Goal: Task Accomplishment & Management: Manage account settings

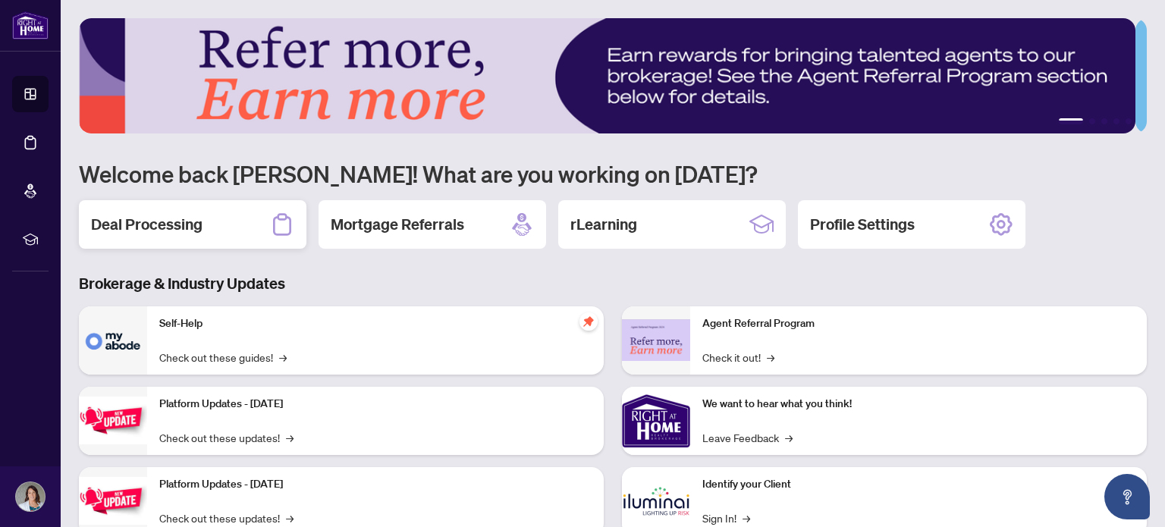
click at [173, 221] on h2 "Deal Processing" at bounding box center [147, 224] width 112 height 21
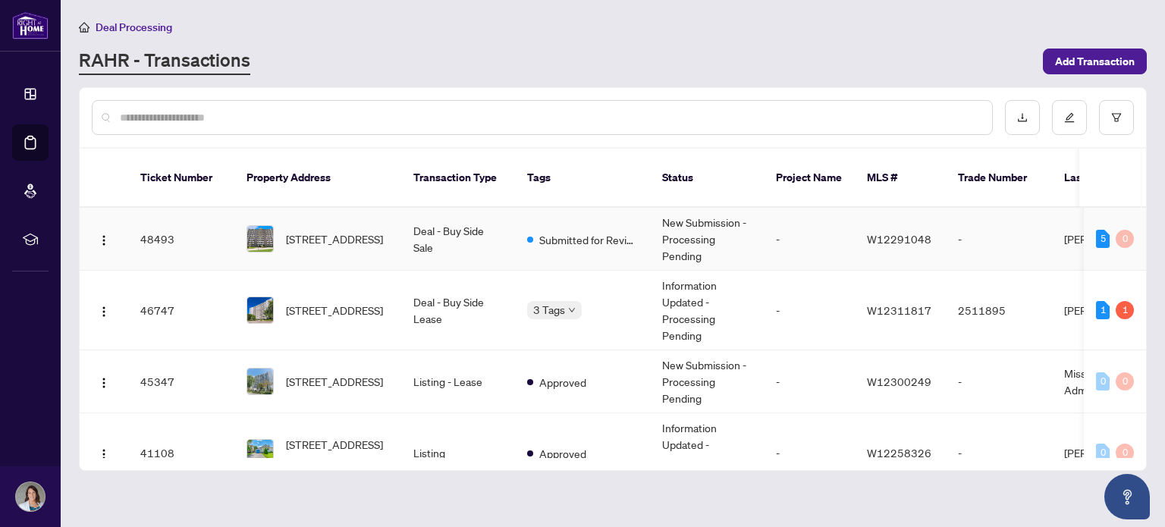
click at [306, 233] on span "[STREET_ADDRESS]" at bounding box center [334, 239] width 97 height 17
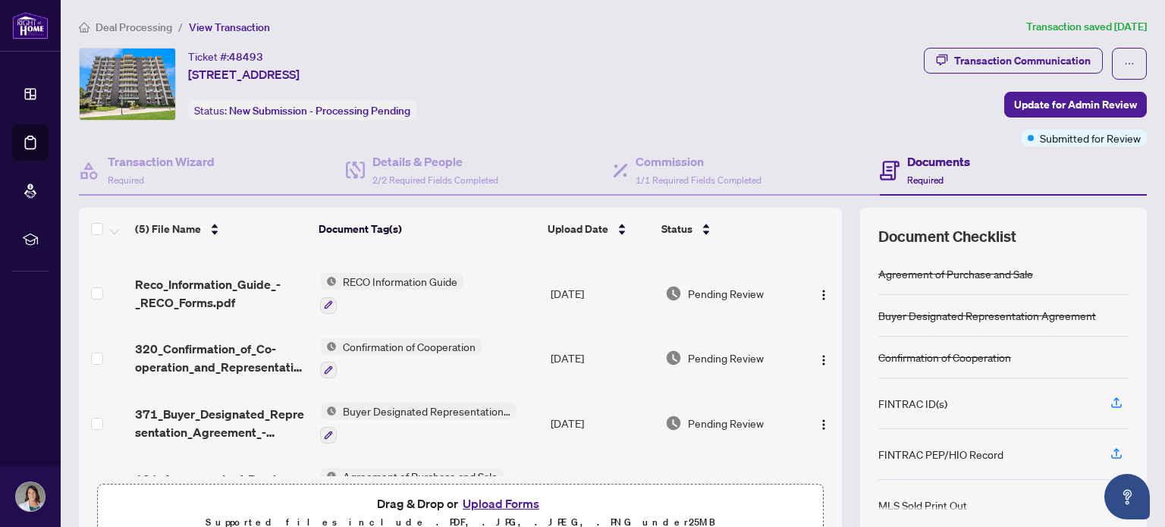
scroll to position [76, 0]
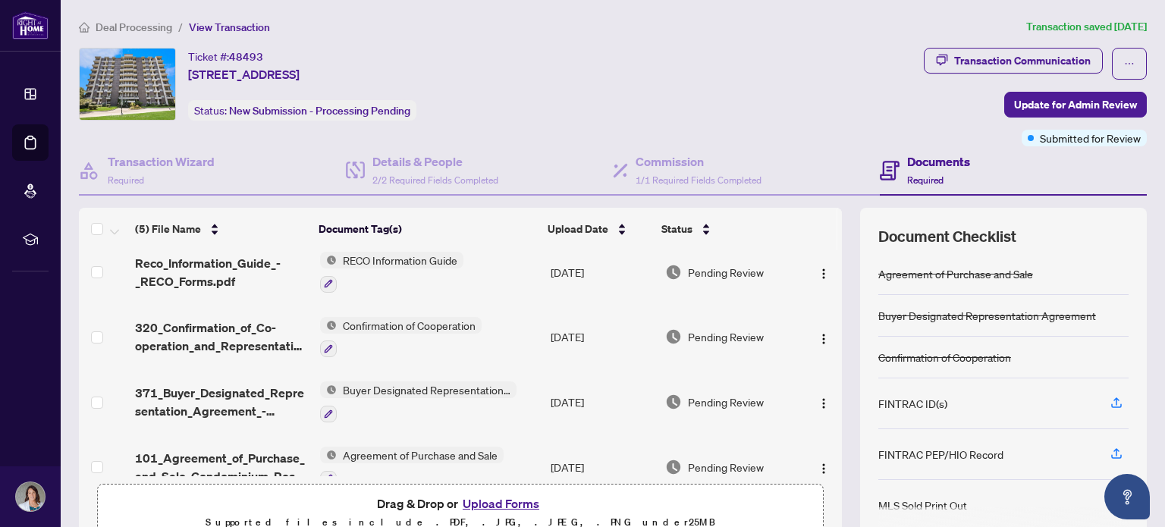
click at [504, 506] on button "Upload Forms" at bounding box center [501, 504] width 86 height 20
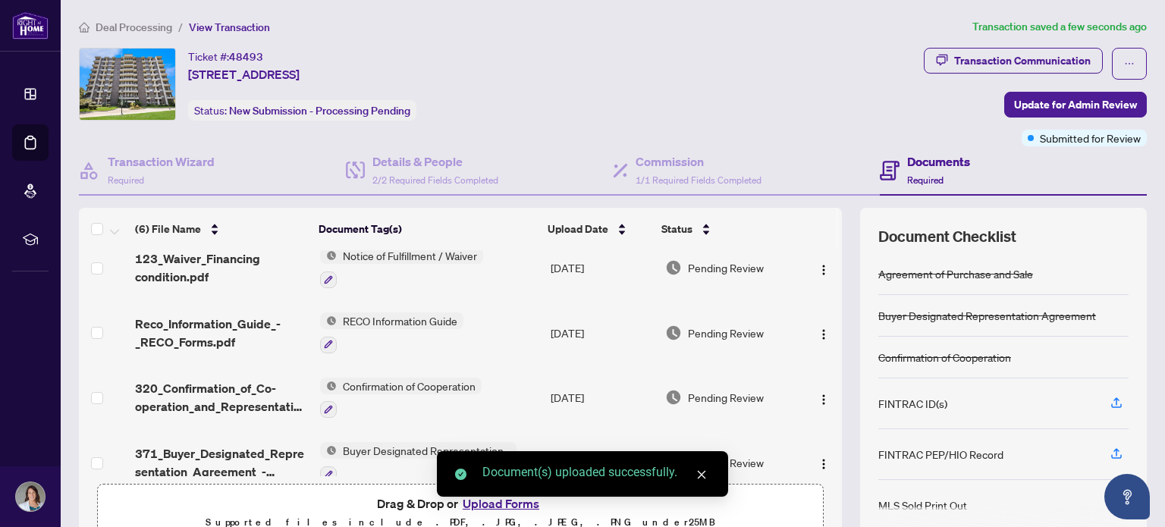
scroll to position [0, 0]
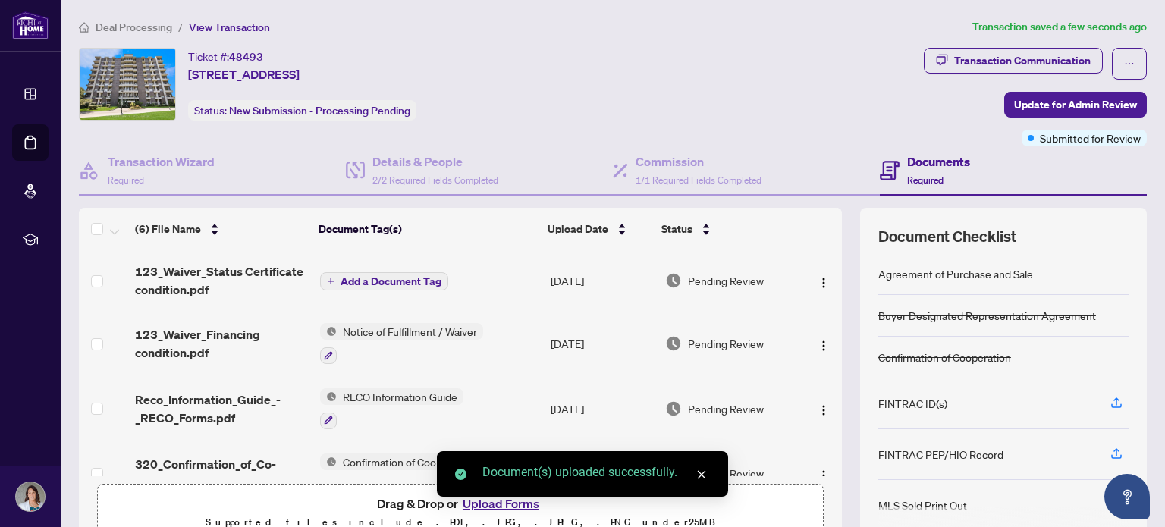
click at [388, 278] on span "Add a Document Tag" at bounding box center [391, 281] width 101 height 11
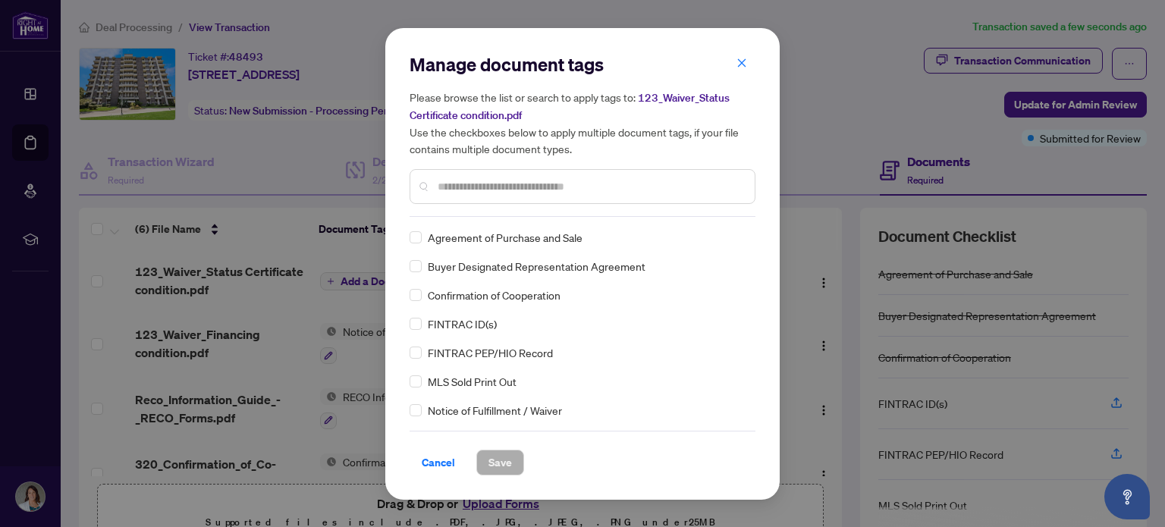
click at [458, 209] on div "Manage document tags Please browse the list or search to apply tags to: 123_Wai…" at bounding box center [583, 134] width 346 height 165
click at [479, 192] on input "text" at bounding box center [590, 186] width 305 height 17
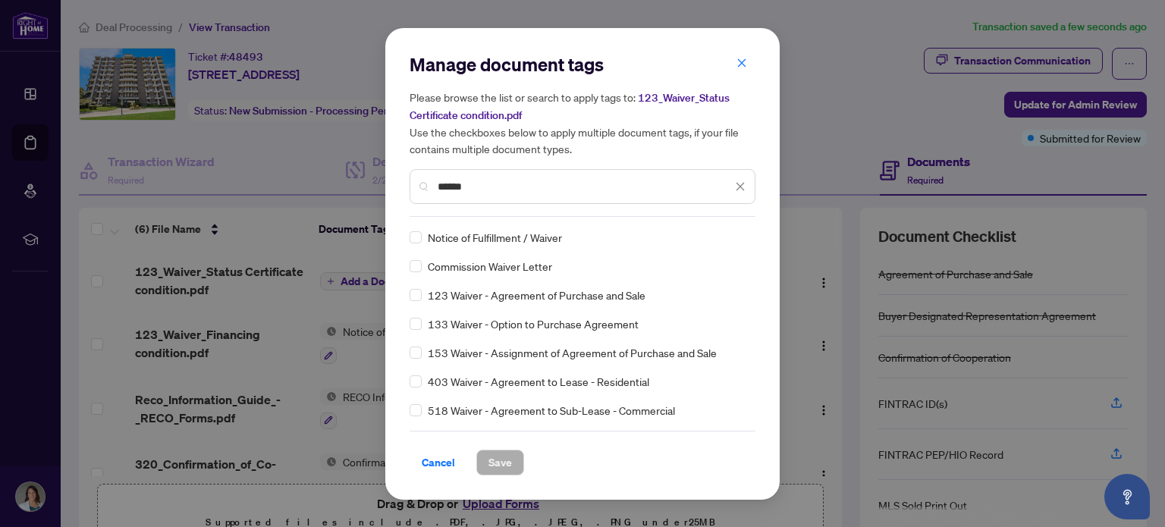
type input "******"
click at [495, 464] on span "Save" at bounding box center [501, 463] width 24 height 24
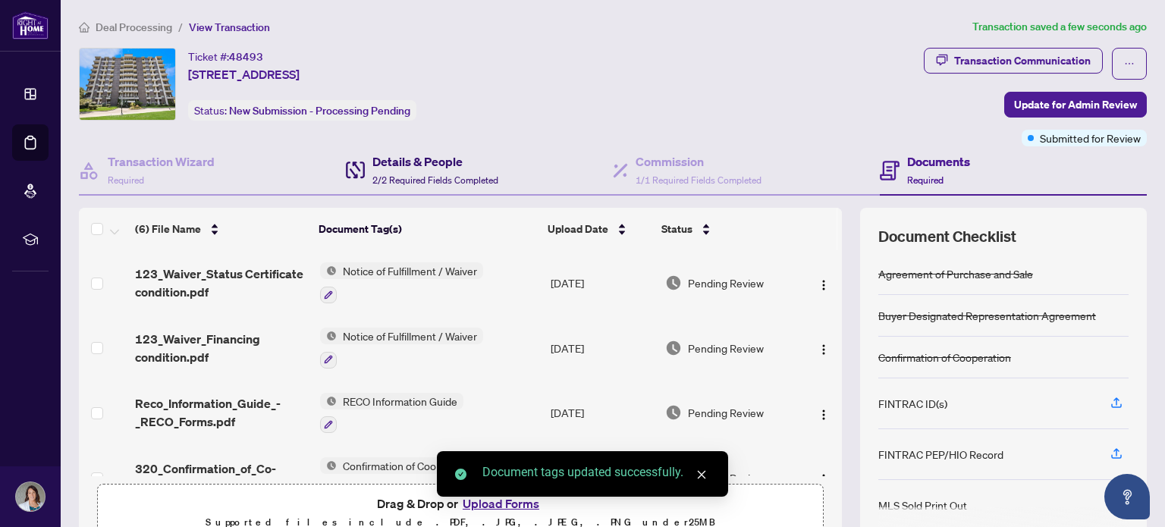
click at [457, 159] on h4 "Details & People" at bounding box center [436, 161] width 126 height 18
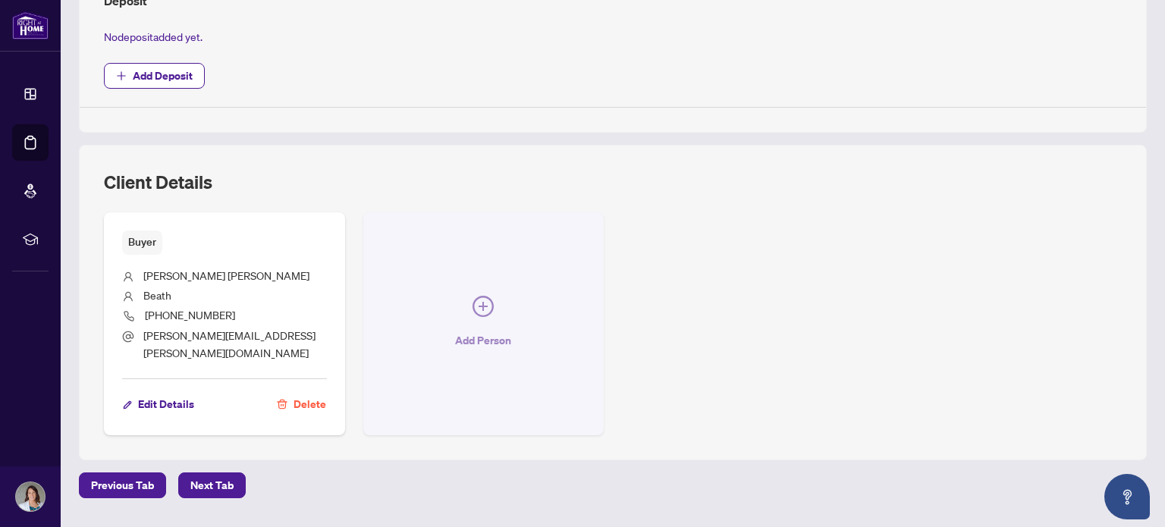
scroll to position [605, 0]
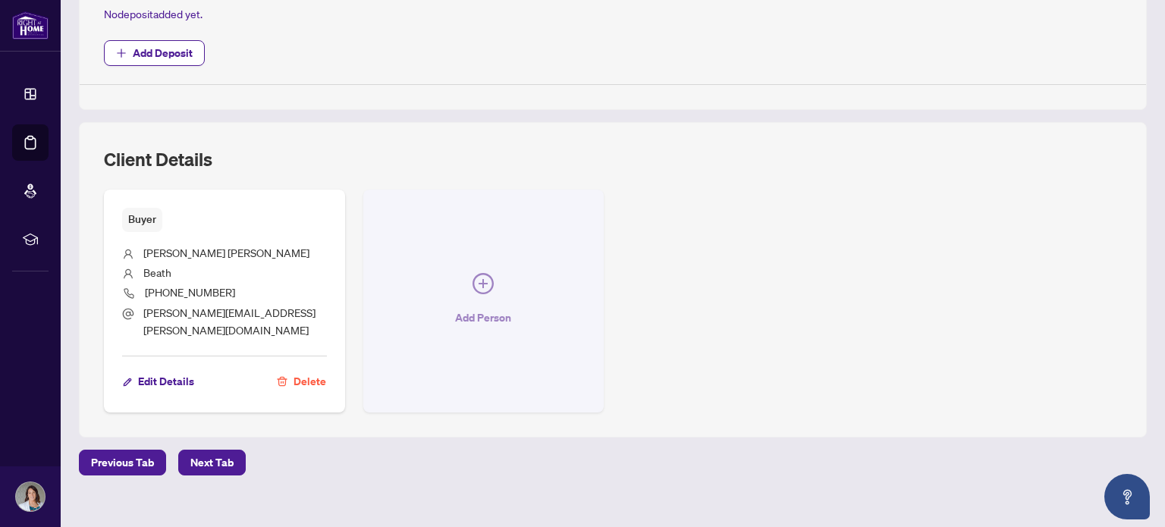
click at [473, 279] on icon "plus-circle" at bounding box center [483, 283] width 21 height 21
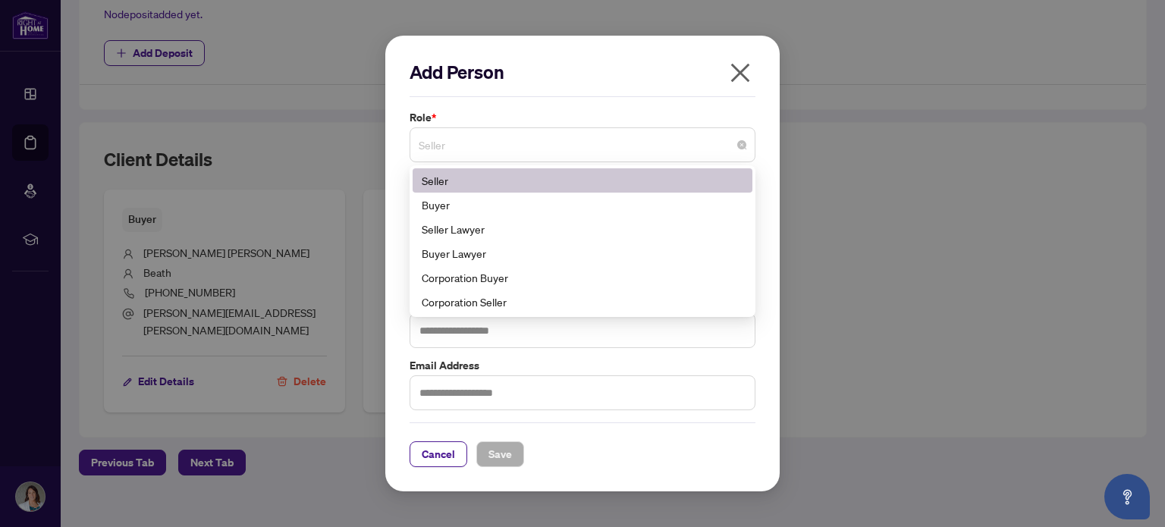
click at [465, 154] on span "Seller" at bounding box center [583, 144] width 328 height 29
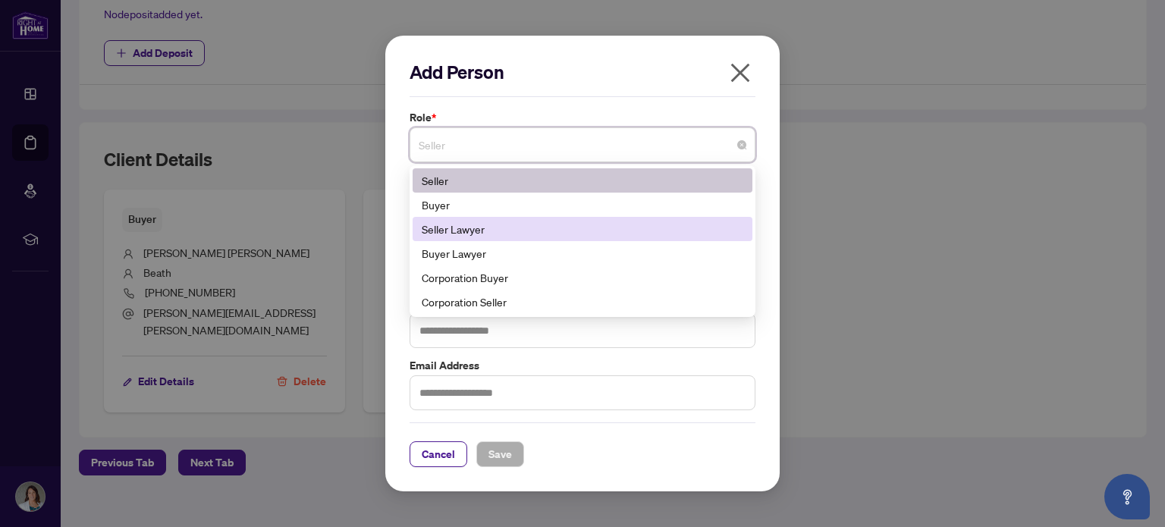
click at [461, 233] on div "Seller Lawyer" at bounding box center [583, 229] width 322 height 17
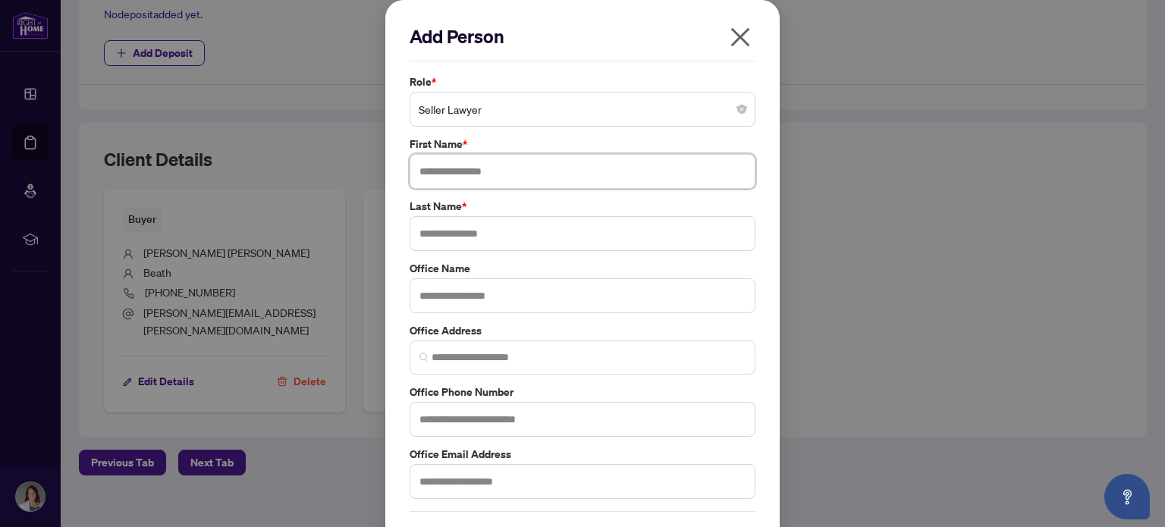
click at [461, 176] on input "text" at bounding box center [583, 171] width 346 height 35
drag, startPoint x: 502, startPoint y: 172, endPoint x: 445, endPoint y: 172, distance: 56.9
click at [445, 172] on input "**********" at bounding box center [583, 171] width 346 height 35
type input "*****"
type input "********"
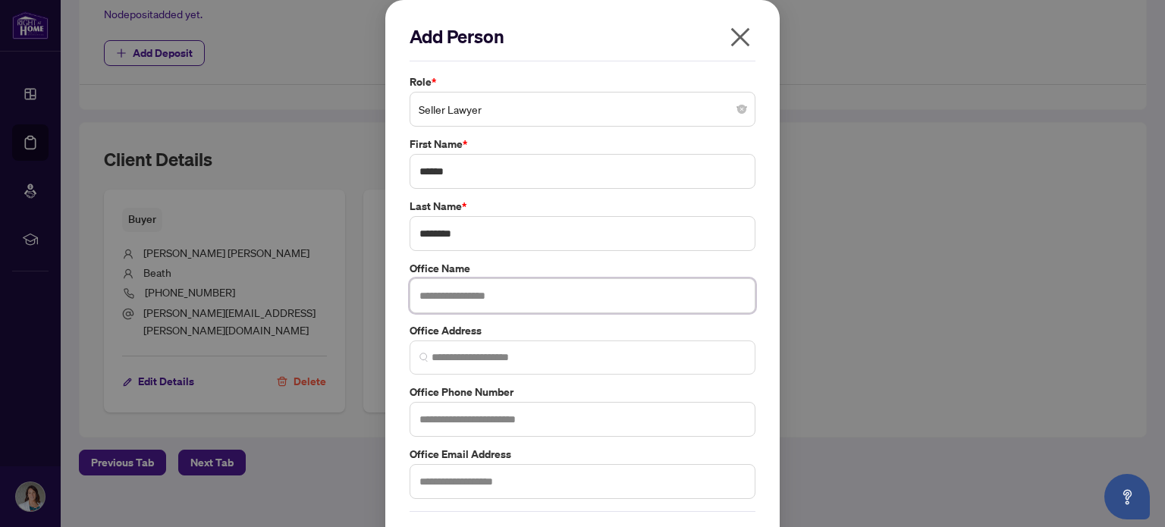
click at [416, 300] on input "text" at bounding box center [583, 295] width 346 height 35
type input "**********"
click at [439, 418] on input "text" at bounding box center [583, 419] width 346 height 35
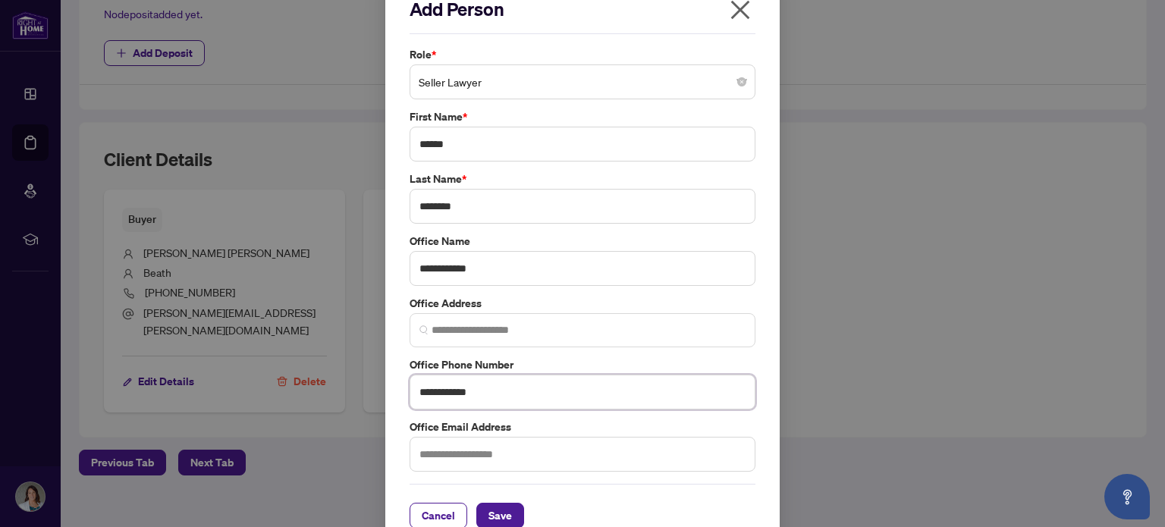
scroll to position [50, 0]
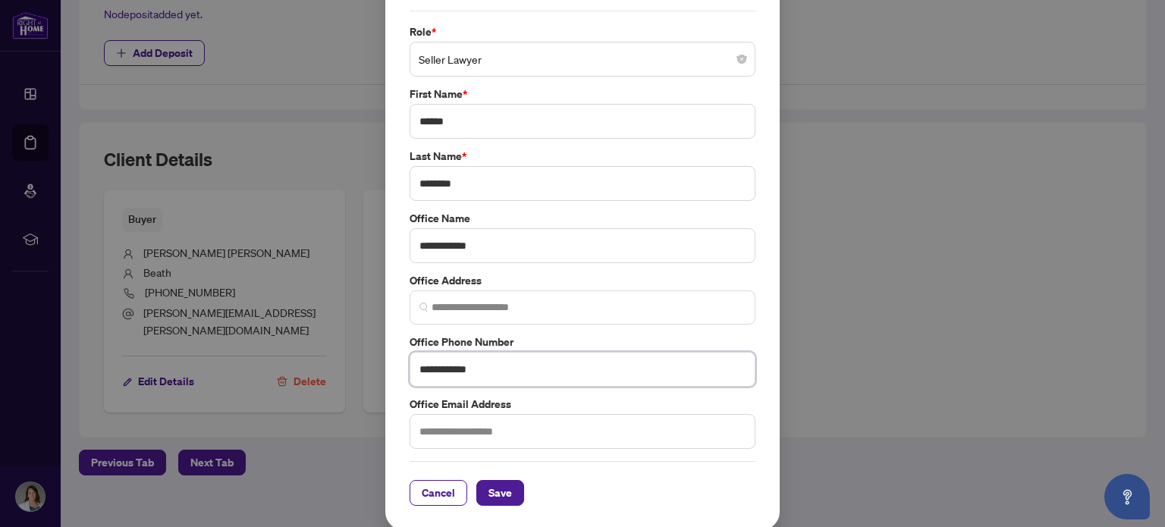
type input "**********"
click at [446, 435] on input "text" at bounding box center [583, 431] width 346 height 35
type input "**********"
click at [476, 497] on button "Save" at bounding box center [500, 493] width 48 height 26
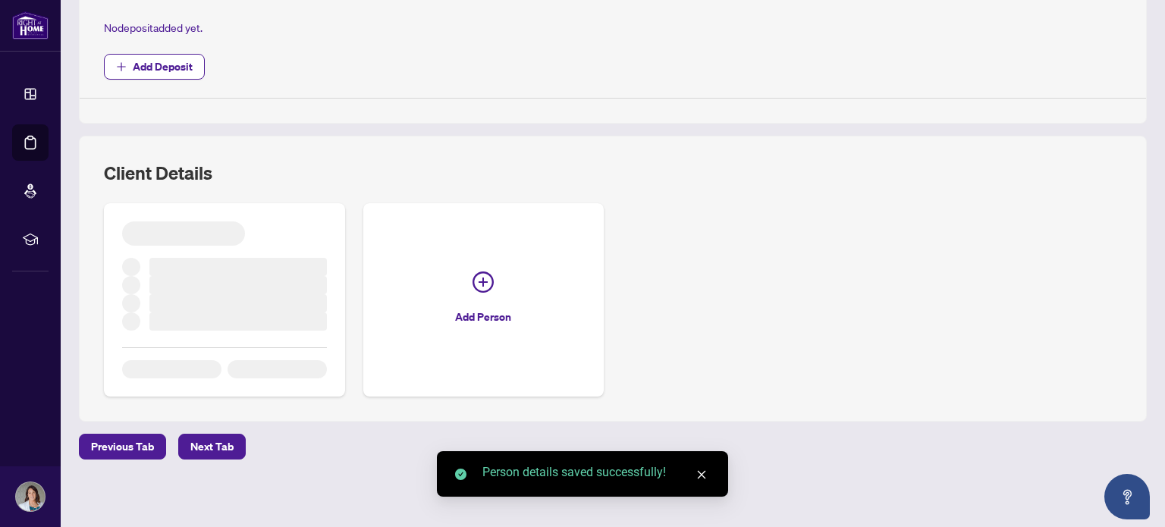
scroll to position [605, 0]
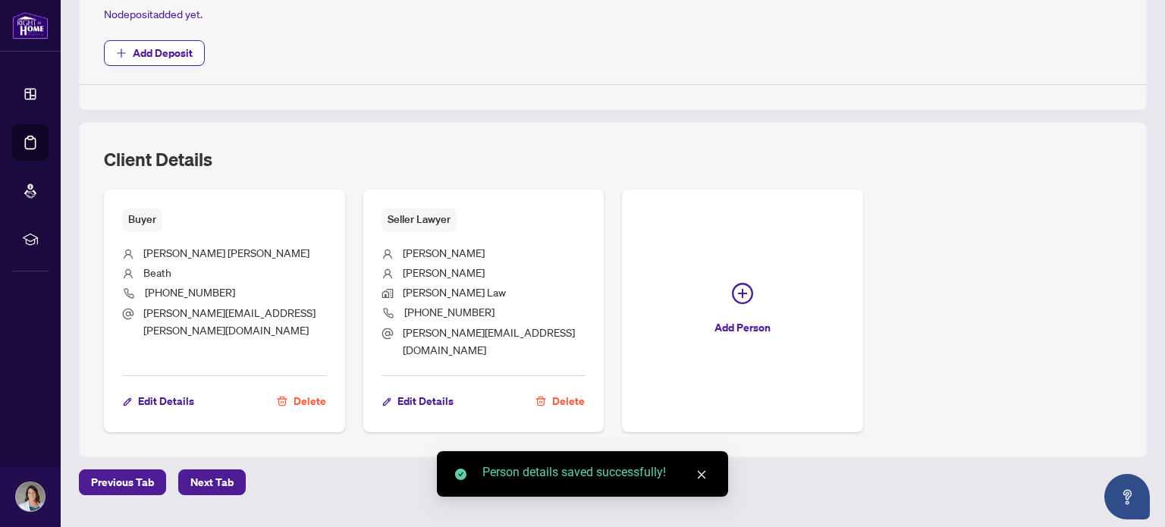
click at [951, 280] on div "Buyer [PERSON_NAME] [PHONE_NUMBER] [PERSON_NAME][EMAIL_ADDRESS][PERSON_NAME][DO…" at bounding box center [613, 311] width 1018 height 243
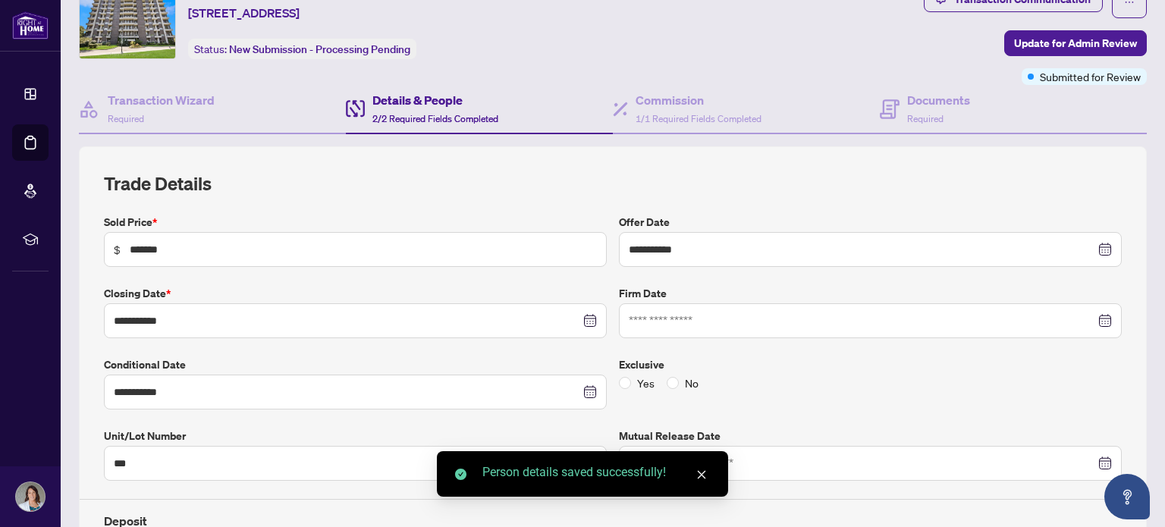
scroll to position [0, 0]
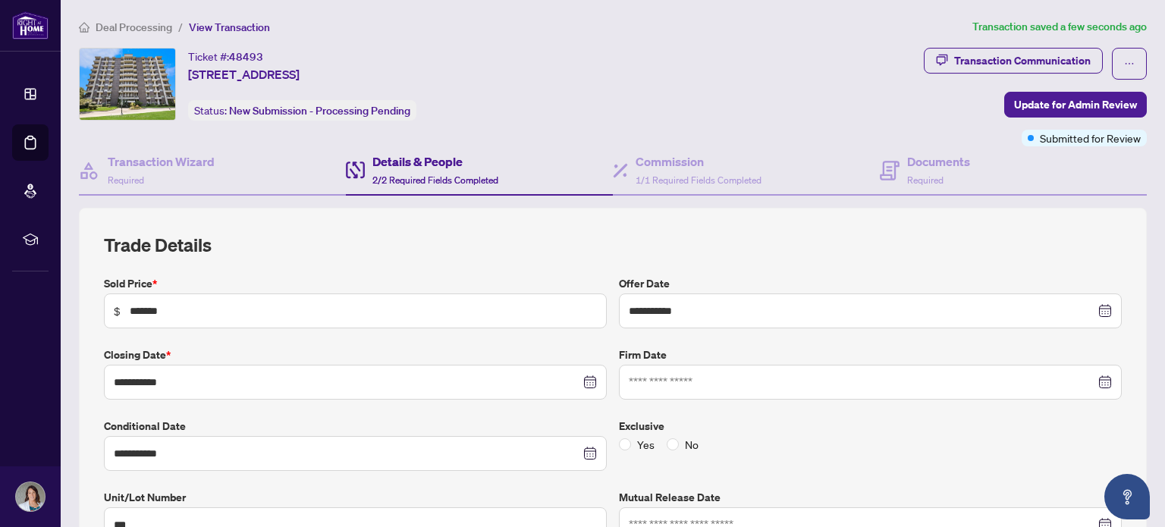
click at [123, 27] on span "Deal Processing" at bounding box center [134, 27] width 77 height 14
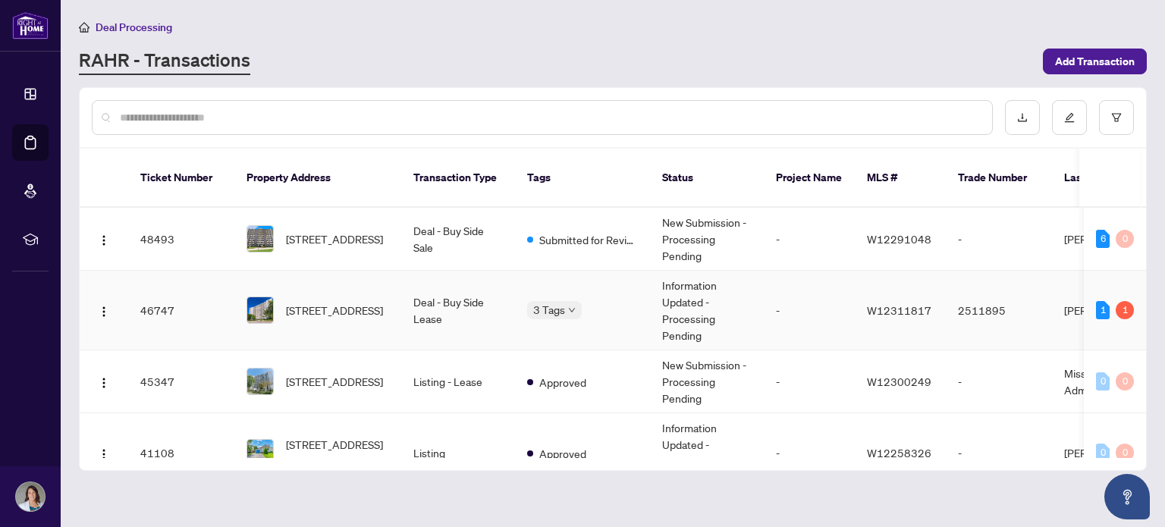
click at [490, 302] on td "Deal - Buy Side Lease" at bounding box center [458, 311] width 114 height 80
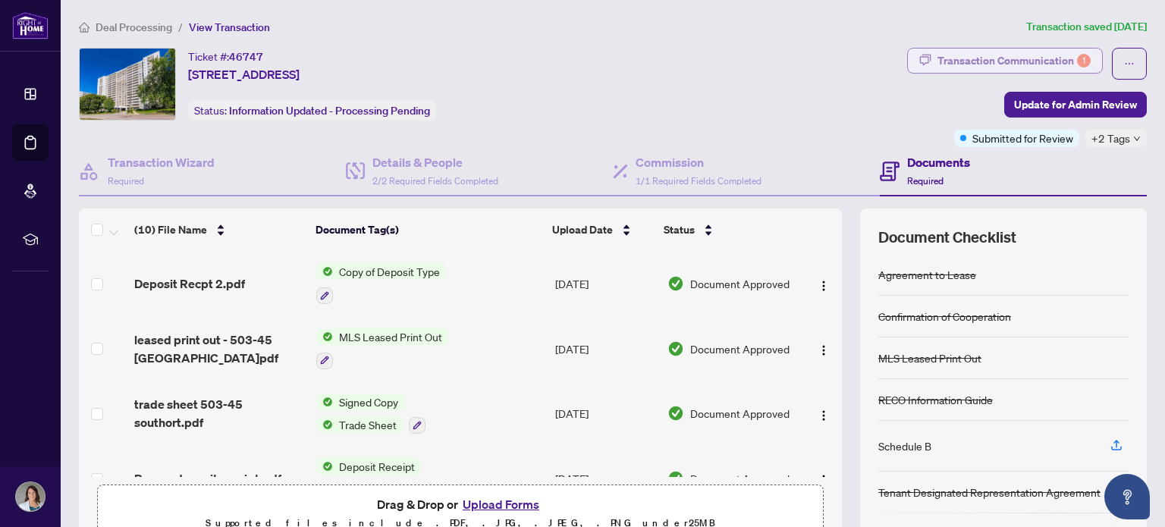
click at [1037, 51] on div "Transaction Communication 1" at bounding box center [1014, 61] width 153 height 24
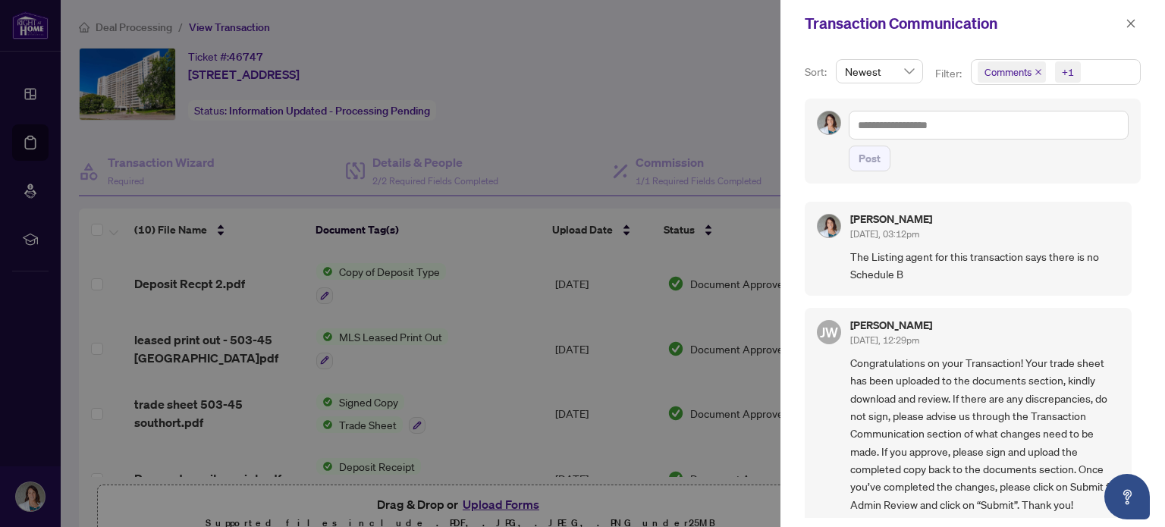
click at [747, 80] on div at bounding box center [582, 263] width 1165 height 527
click at [749, 80] on div at bounding box center [582, 263] width 1165 height 527
click at [745, 86] on div at bounding box center [582, 263] width 1165 height 527
click at [744, 86] on div at bounding box center [582, 263] width 1165 height 527
click at [1132, 20] on icon "close" at bounding box center [1131, 23] width 11 height 11
